Goal: Task Accomplishment & Management: Use online tool/utility

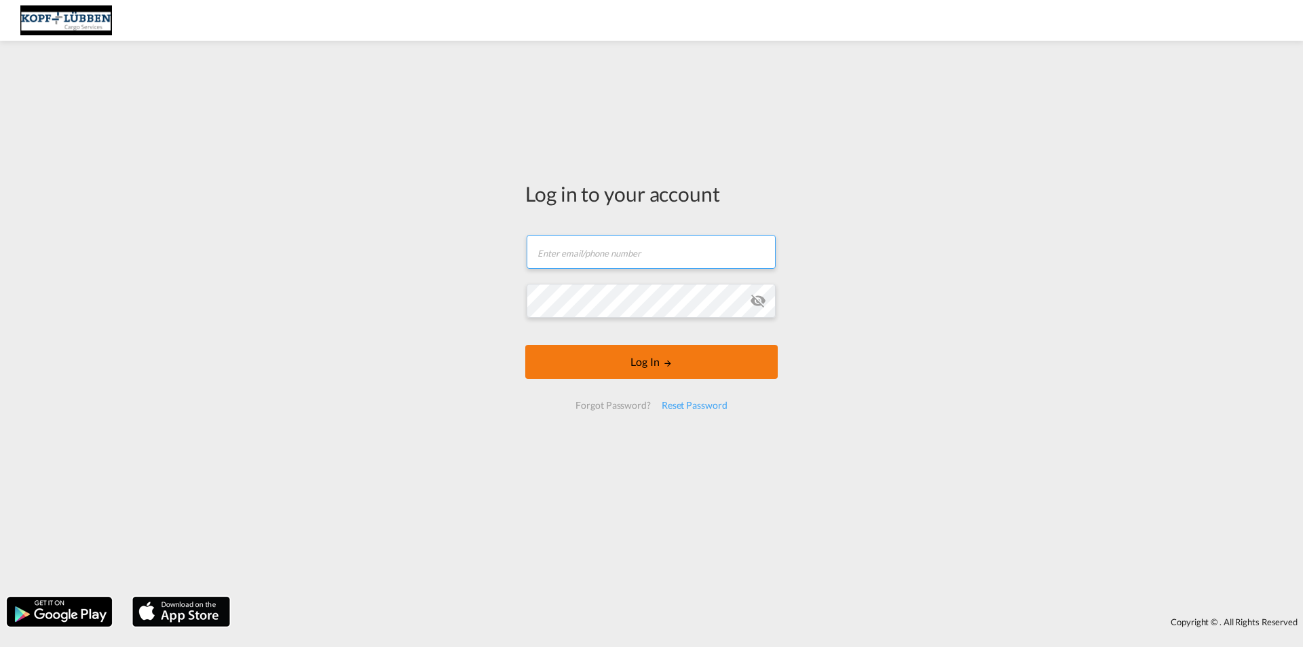
type input "[EMAIL_ADDRESS][PERSON_NAME][DOMAIN_NAME]"
click at [621, 367] on button "Log In" at bounding box center [651, 362] width 252 height 34
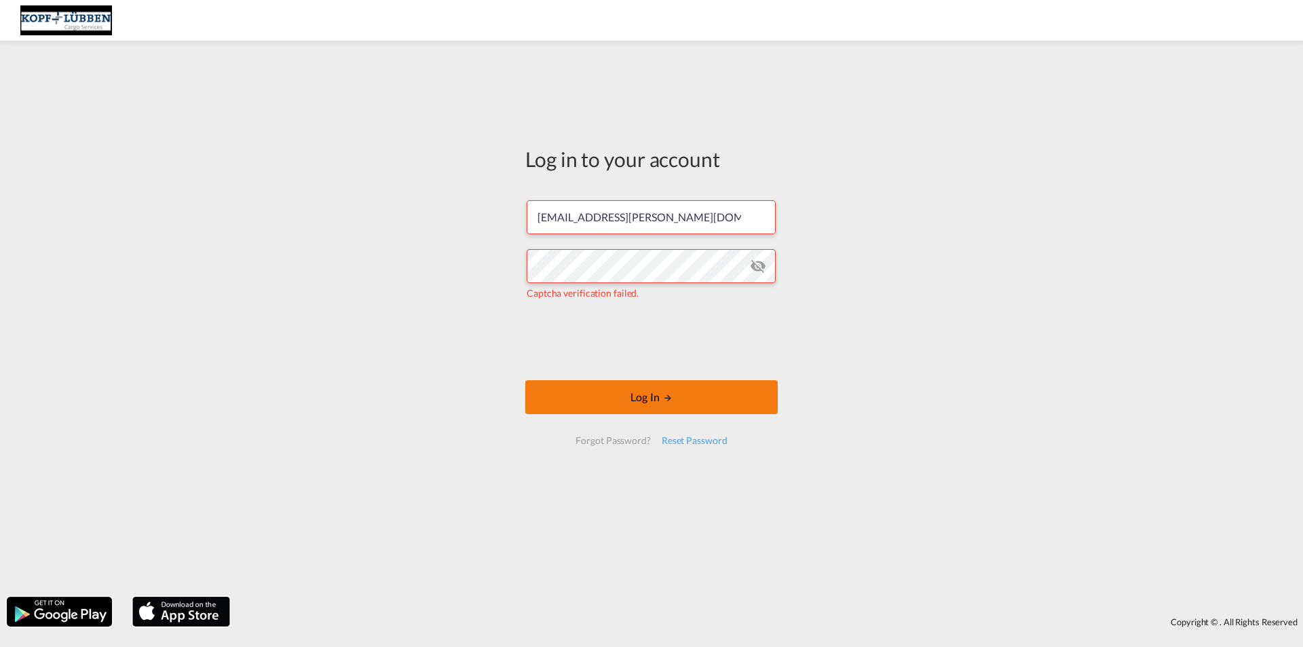
click at [636, 408] on button "Log In" at bounding box center [651, 397] width 252 height 34
